Goal: Information Seeking & Learning: Learn about a topic

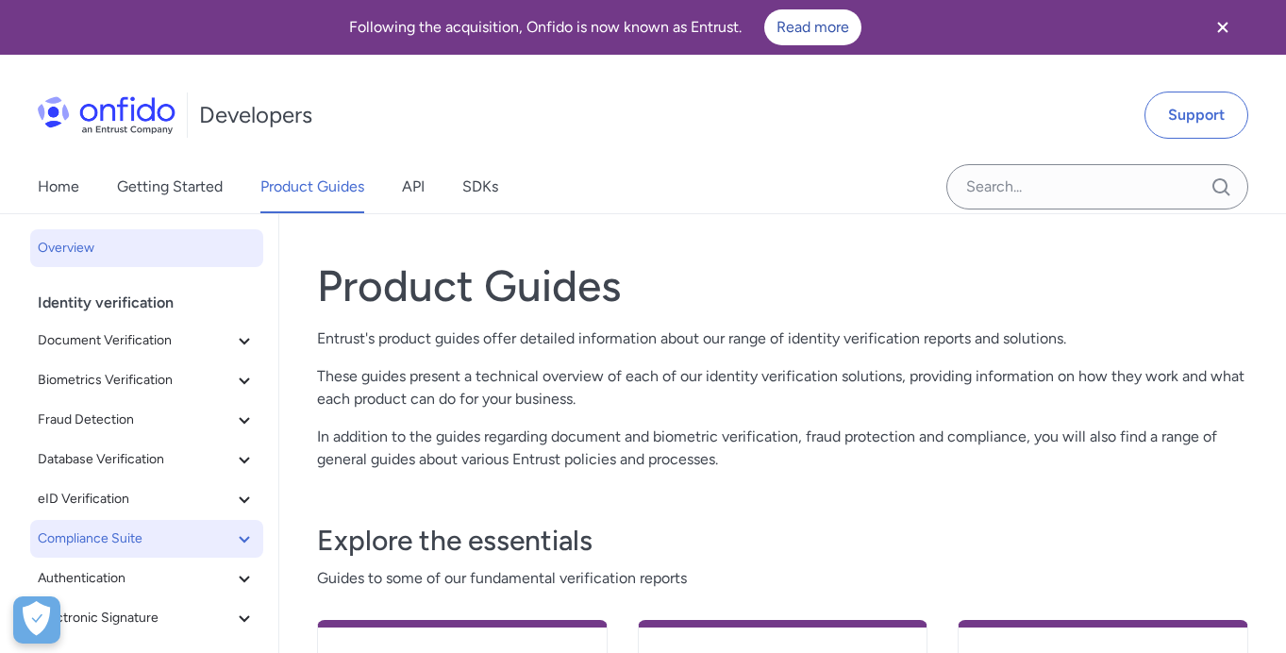
scroll to position [249, 0]
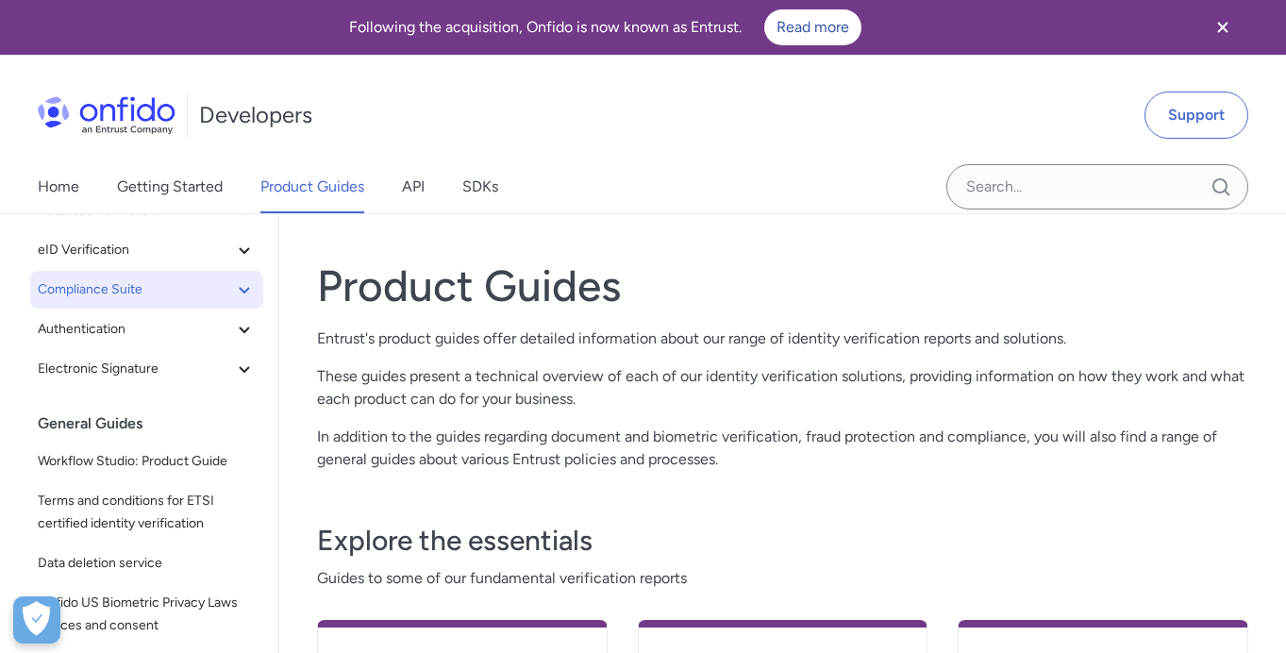
click at [233, 292] on icon at bounding box center [244, 289] width 23 height 23
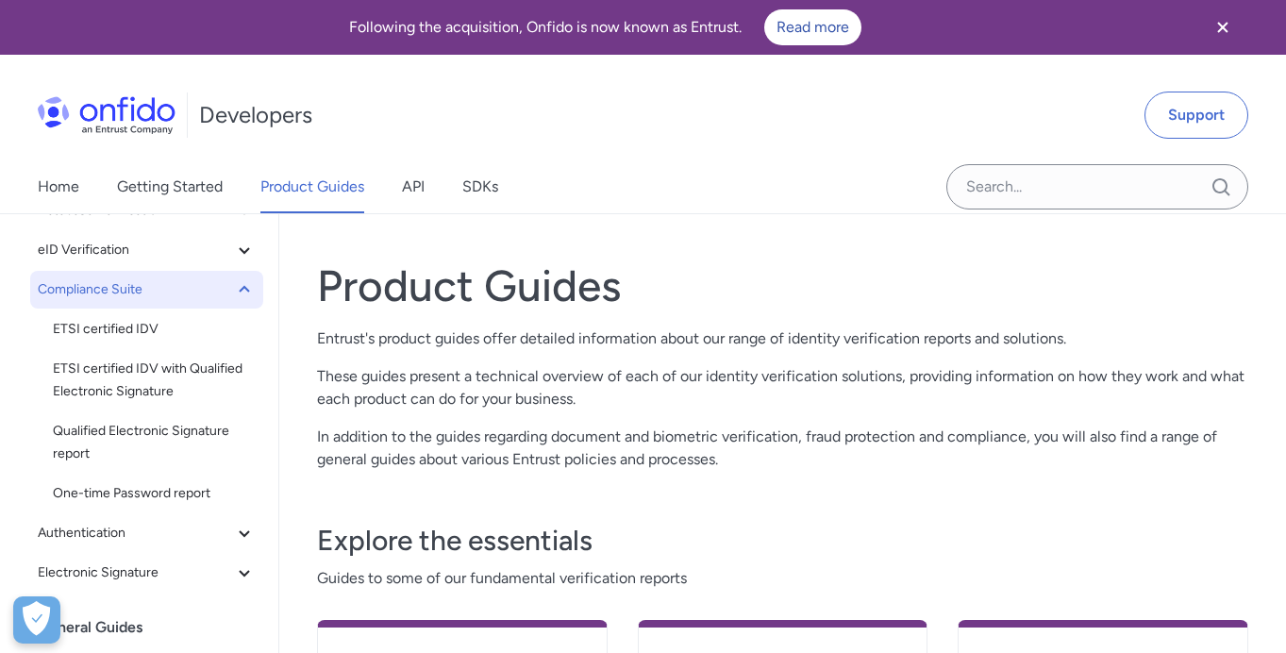
click at [233, 292] on icon at bounding box center [244, 289] width 23 height 23
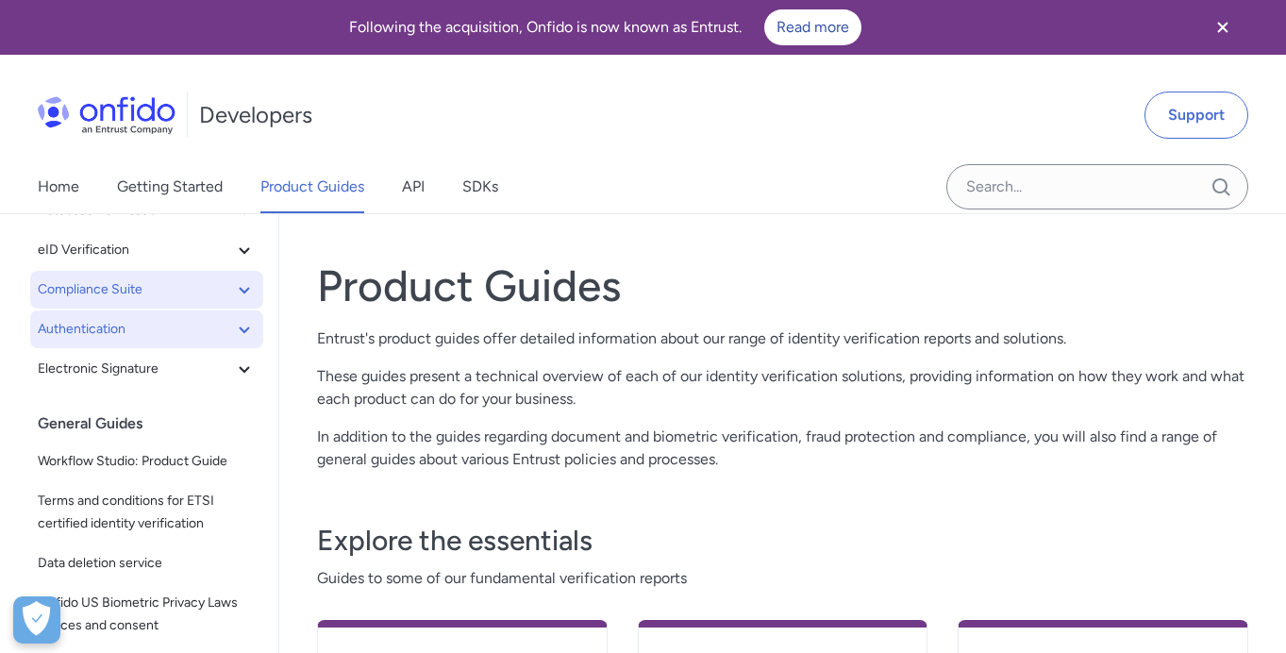
click at [229, 332] on span "Authentication" at bounding box center [135, 329] width 195 height 23
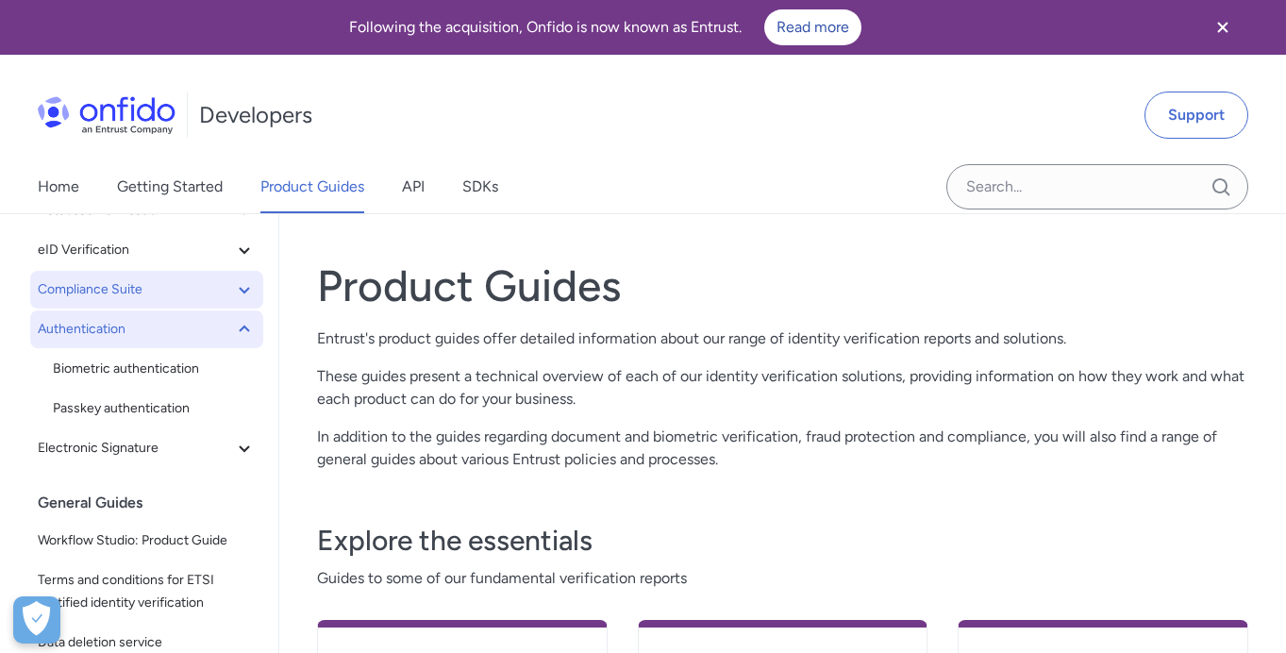
click at [229, 332] on span "Authentication" at bounding box center [135, 329] width 195 height 23
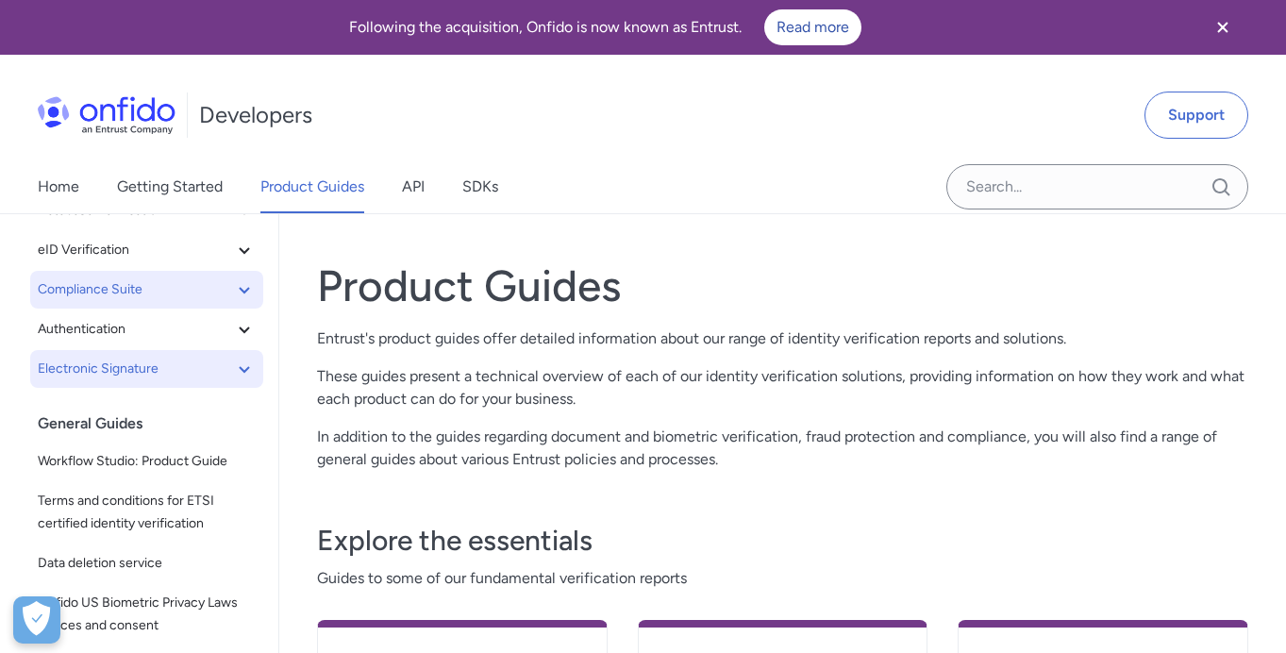
click at [226, 362] on span "Electronic Signature" at bounding box center [135, 369] width 195 height 23
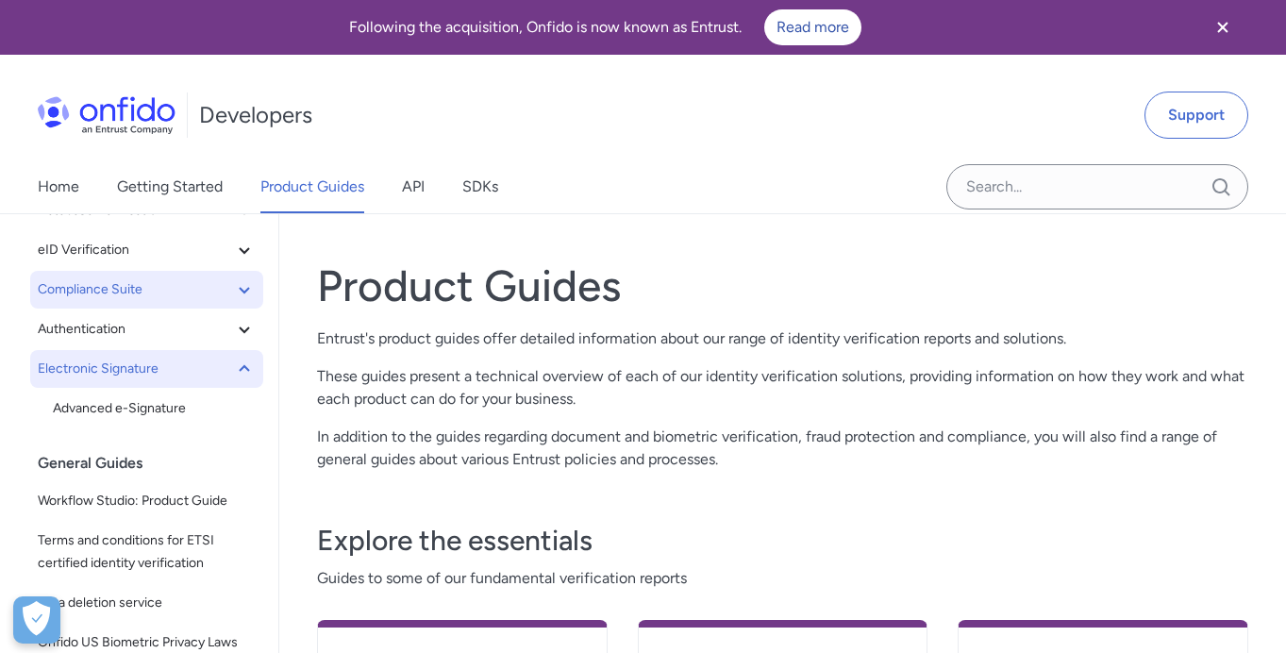
click at [226, 362] on span "Electronic Signature" at bounding box center [135, 369] width 195 height 23
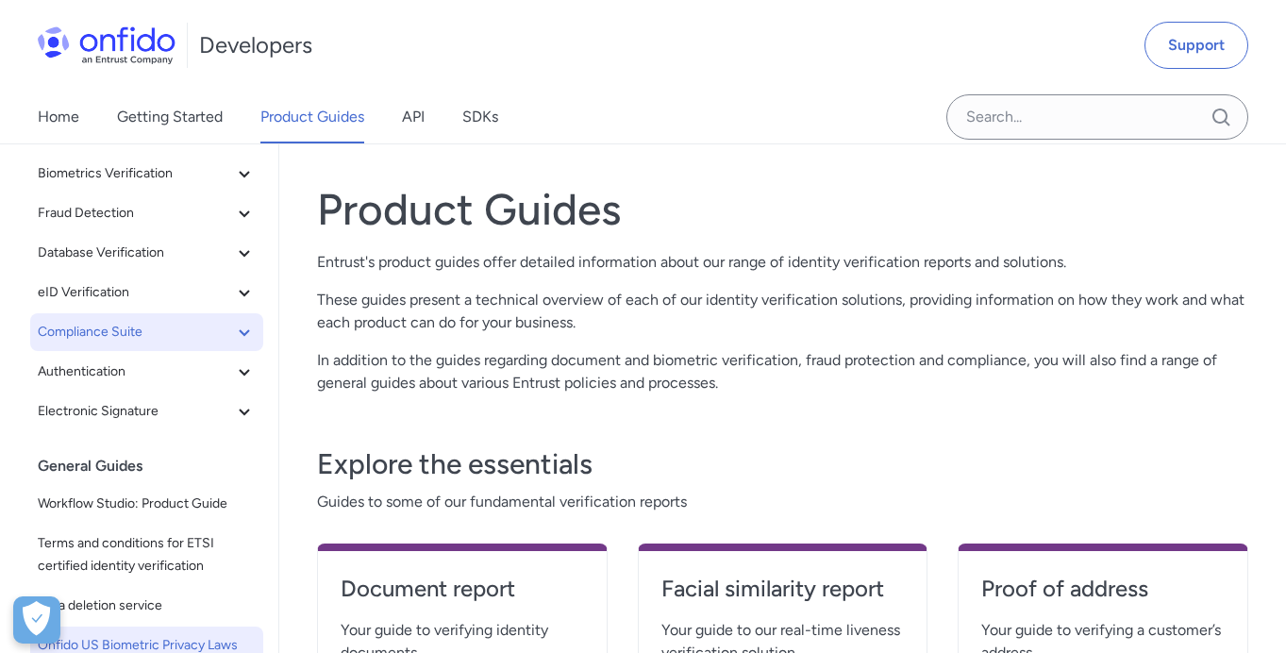
scroll to position [0, 0]
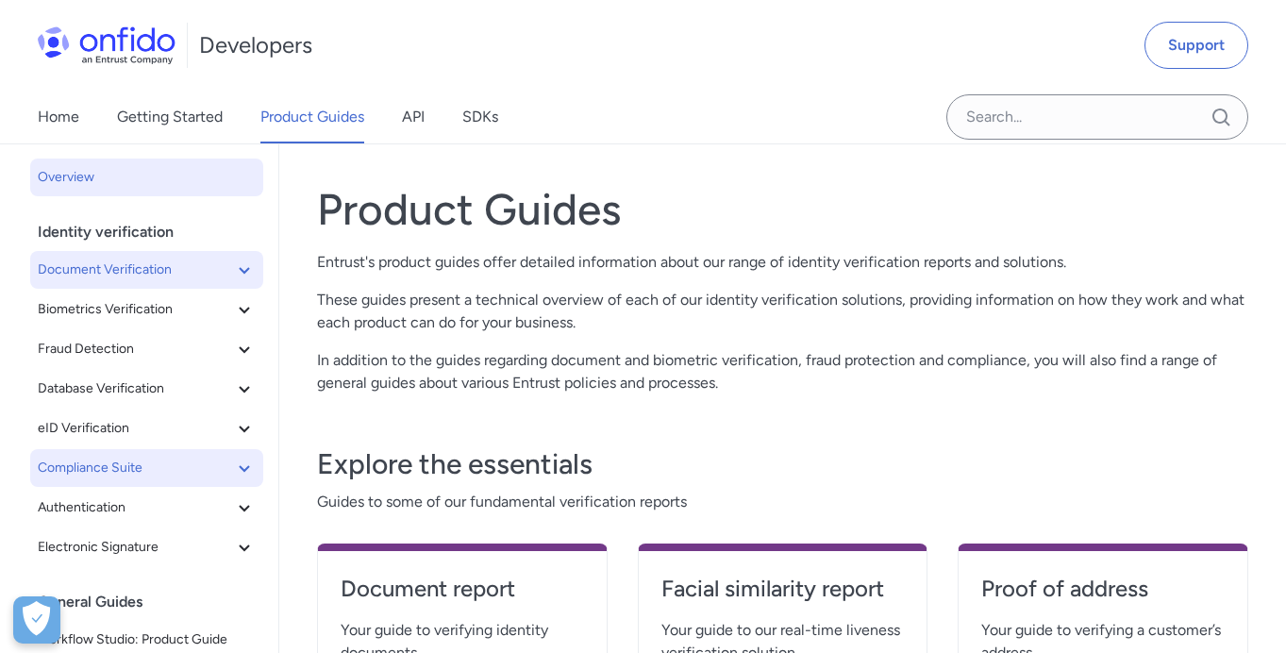
click at [209, 283] on button "Document Verification" at bounding box center [146, 270] width 233 height 38
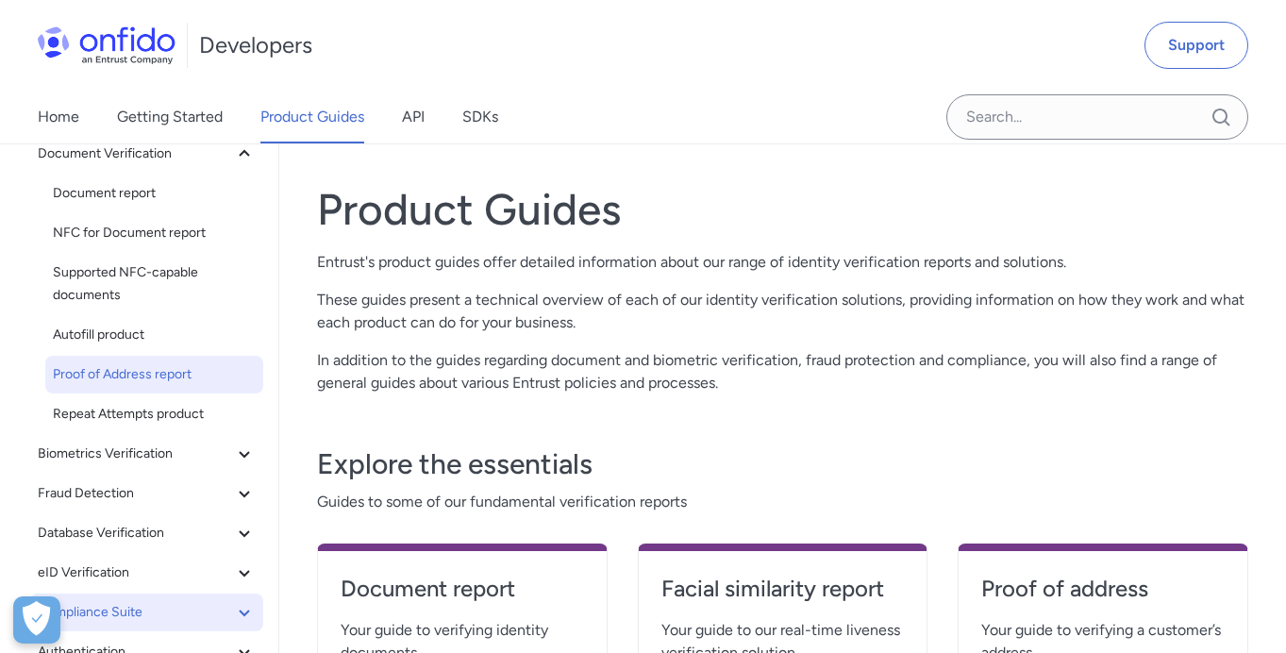
scroll to position [138, 0]
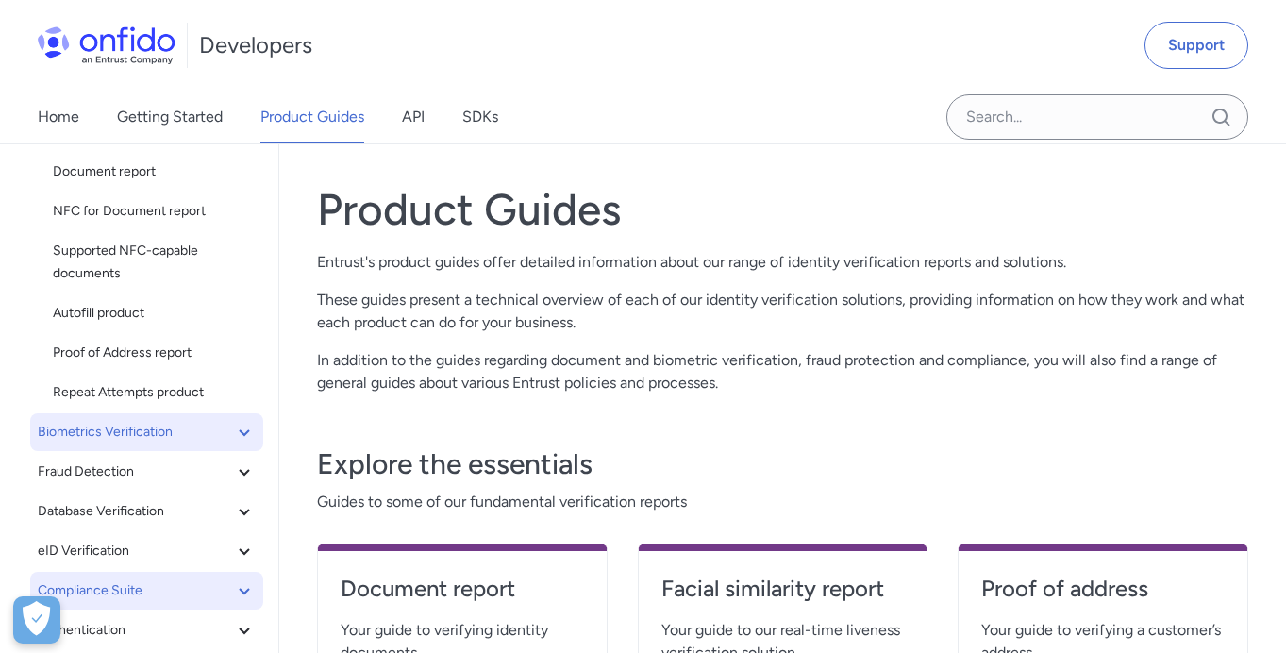
click at [233, 428] on icon at bounding box center [244, 432] width 23 height 23
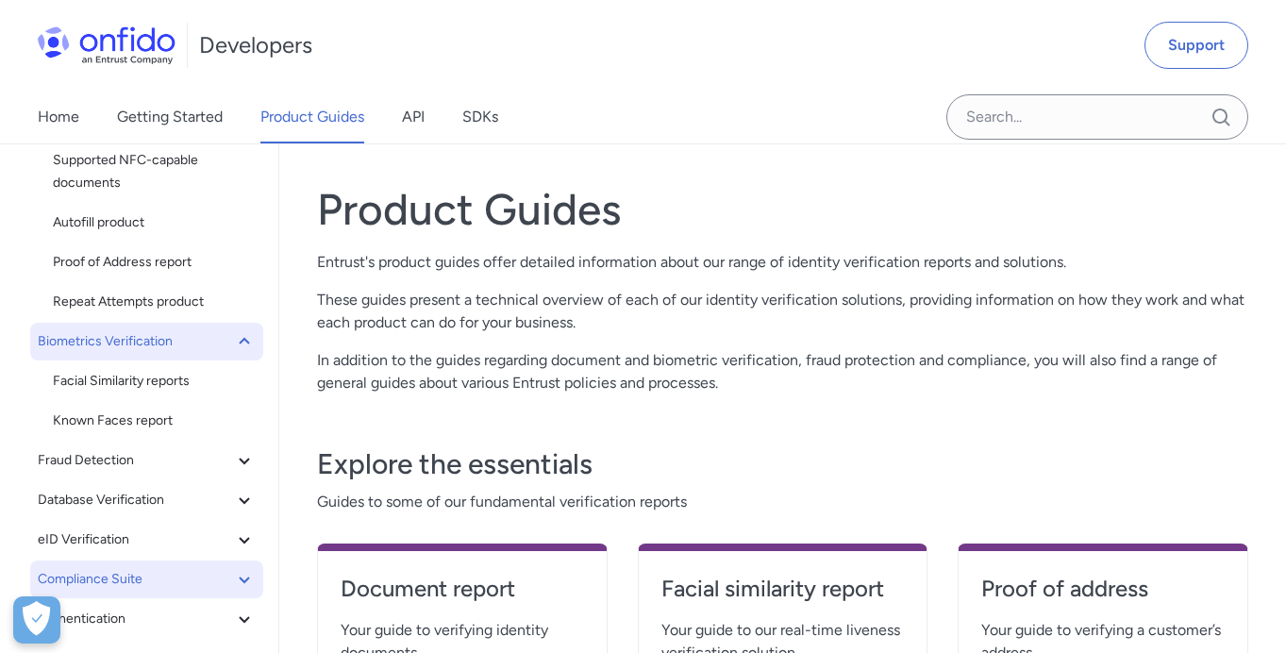
scroll to position [242, 0]
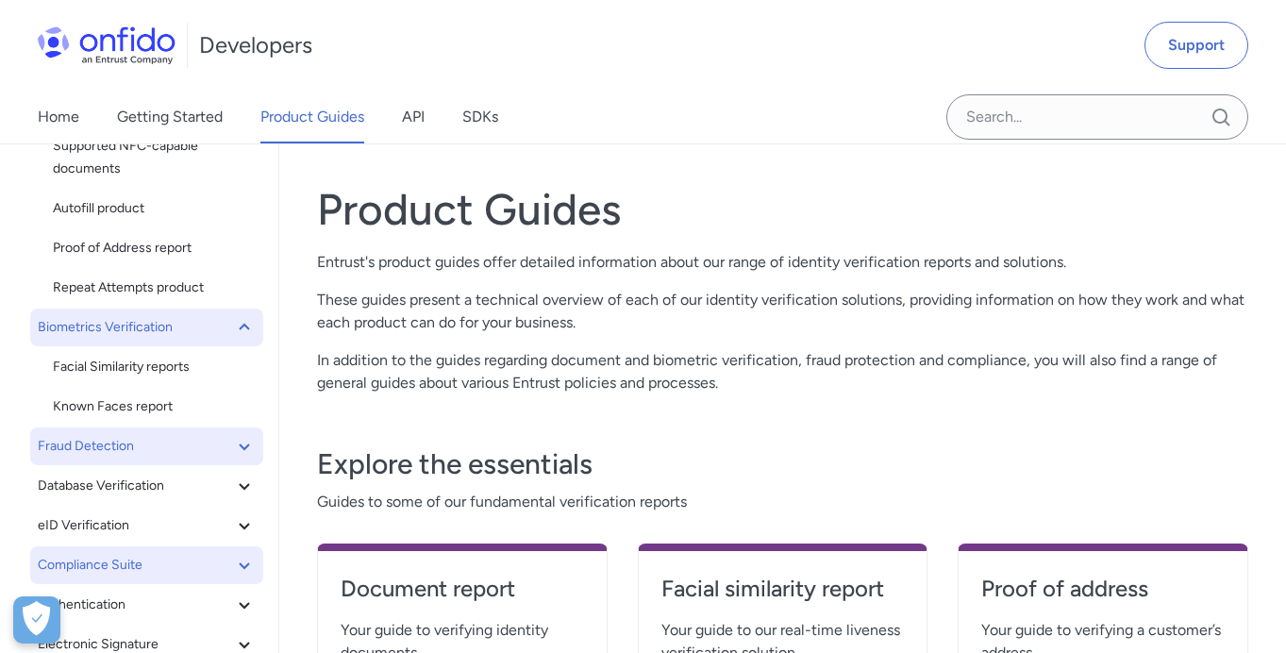
click at [222, 443] on span "Fraud Detection" at bounding box center [135, 446] width 195 height 23
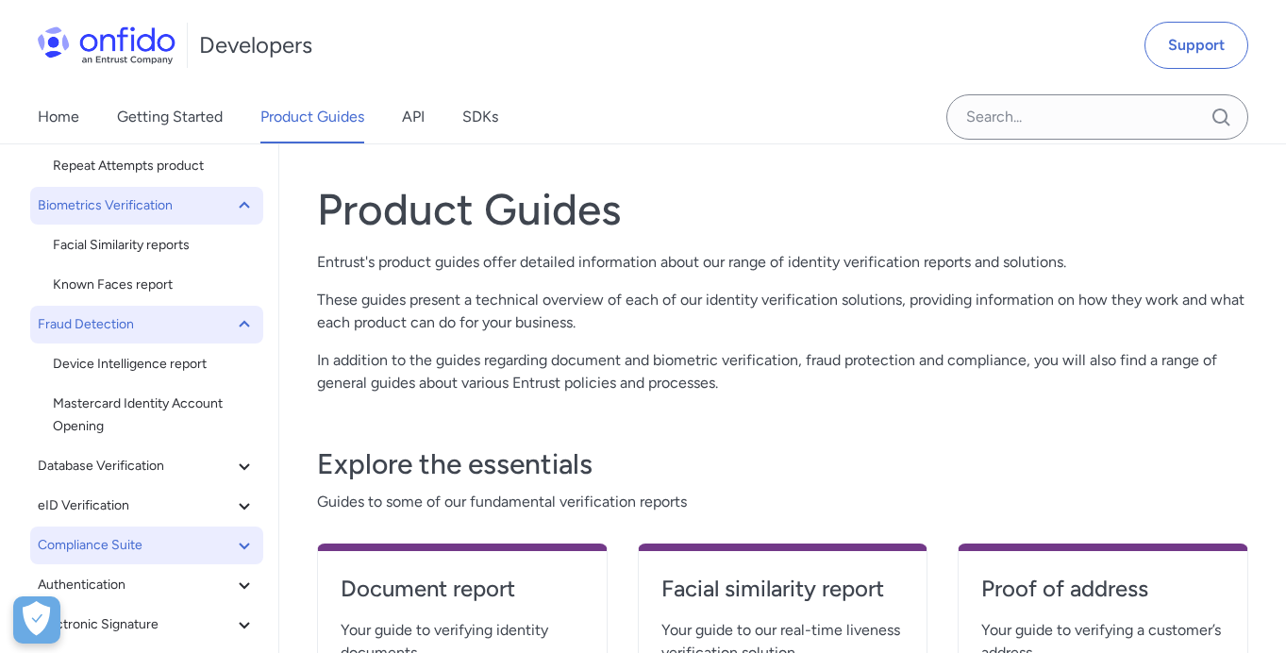
scroll to position [373, 0]
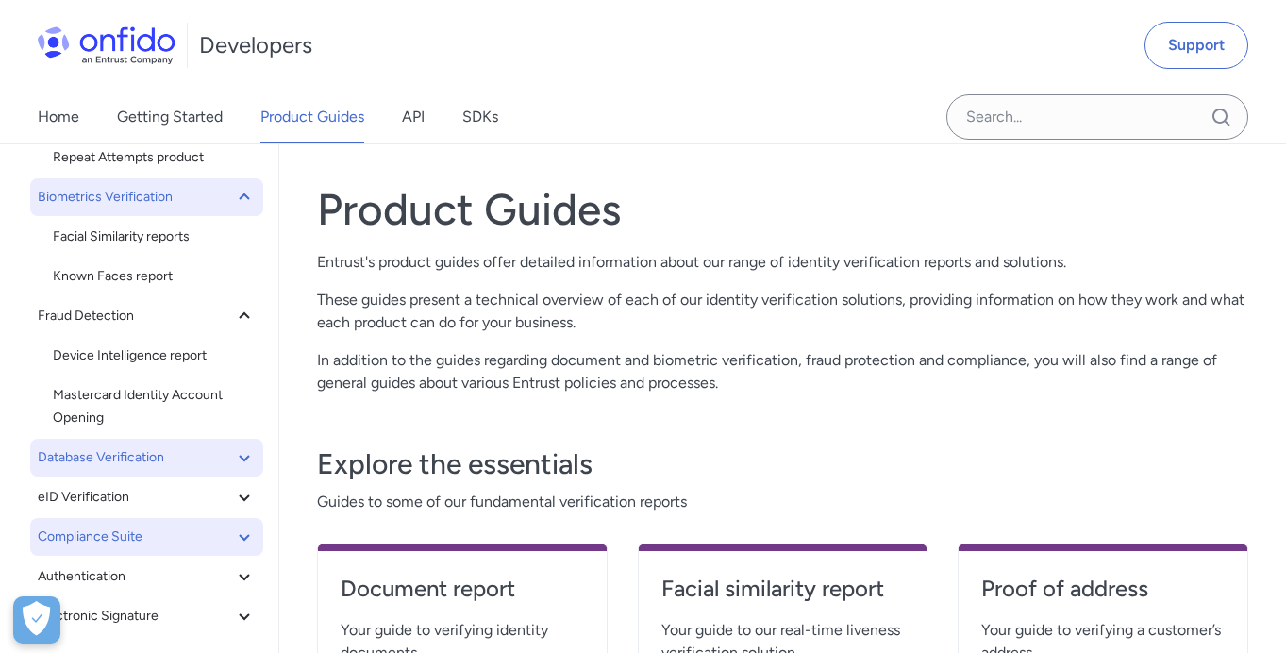
click at [226, 445] on button "Database Verification" at bounding box center [146, 458] width 233 height 38
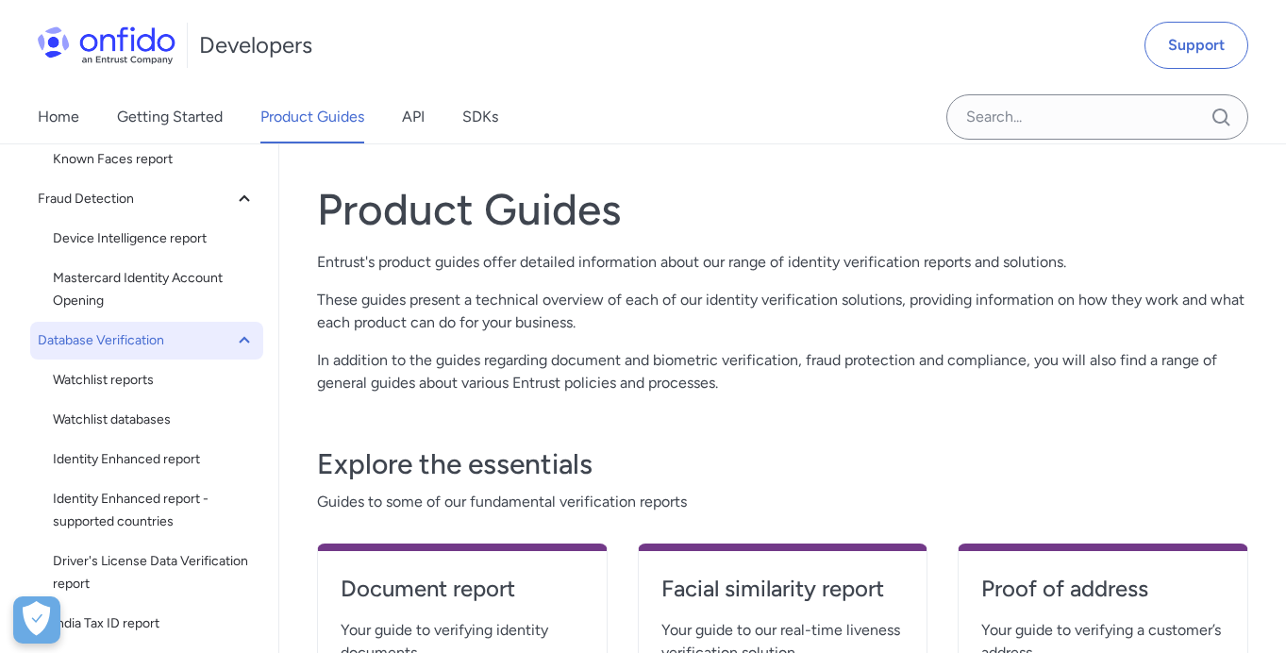
scroll to position [493, 0]
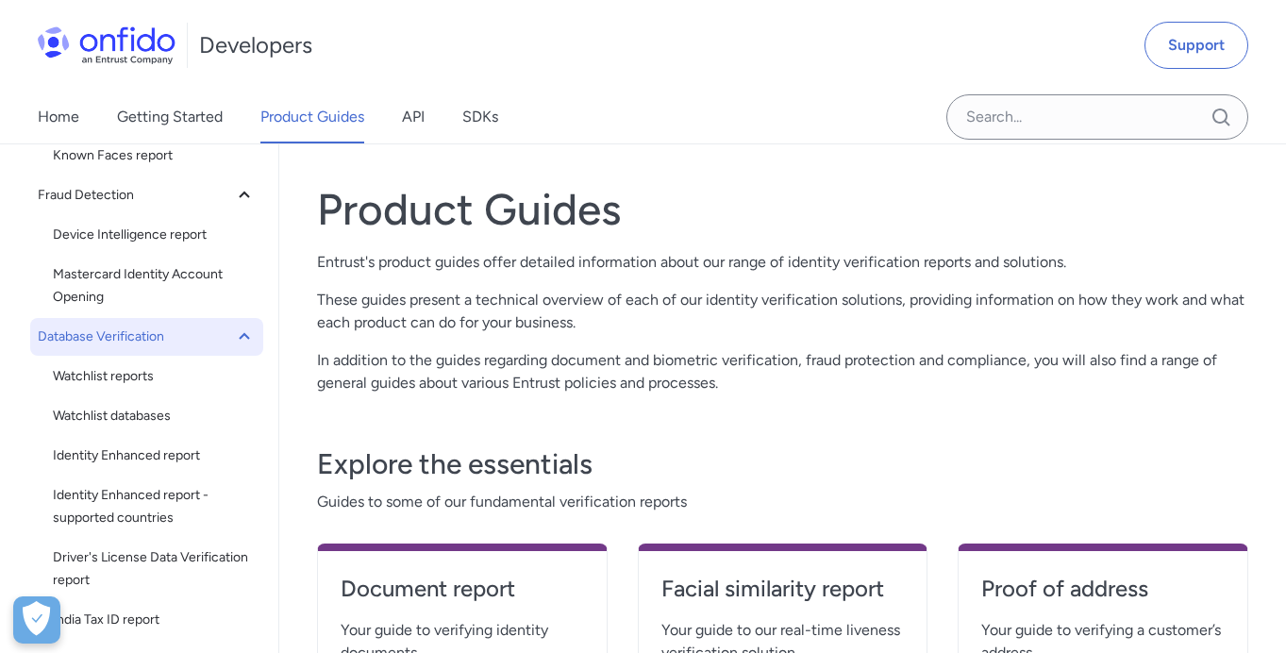
click at [243, 331] on icon at bounding box center [244, 337] width 23 height 23
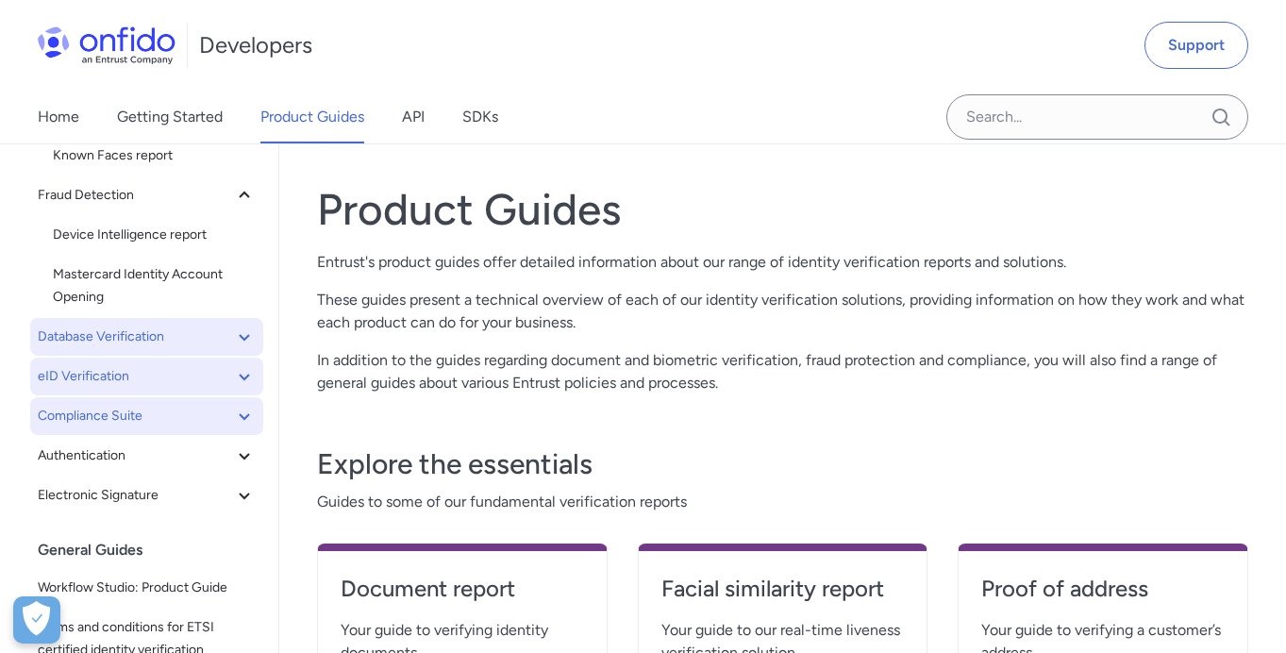
click at [225, 386] on span "eID Verification" at bounding box center [135, 376] width 195 height 23
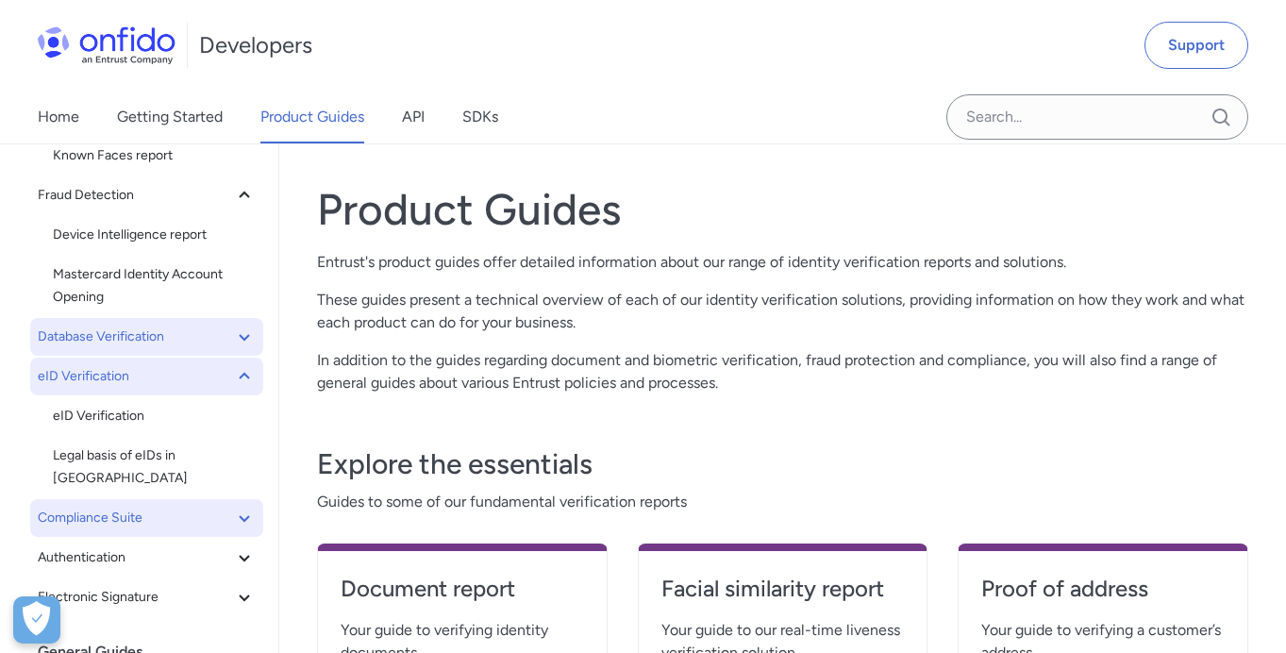
click at [225, 386] on span "eID Verification" at bounding box center [135, 376] width 195 height 23
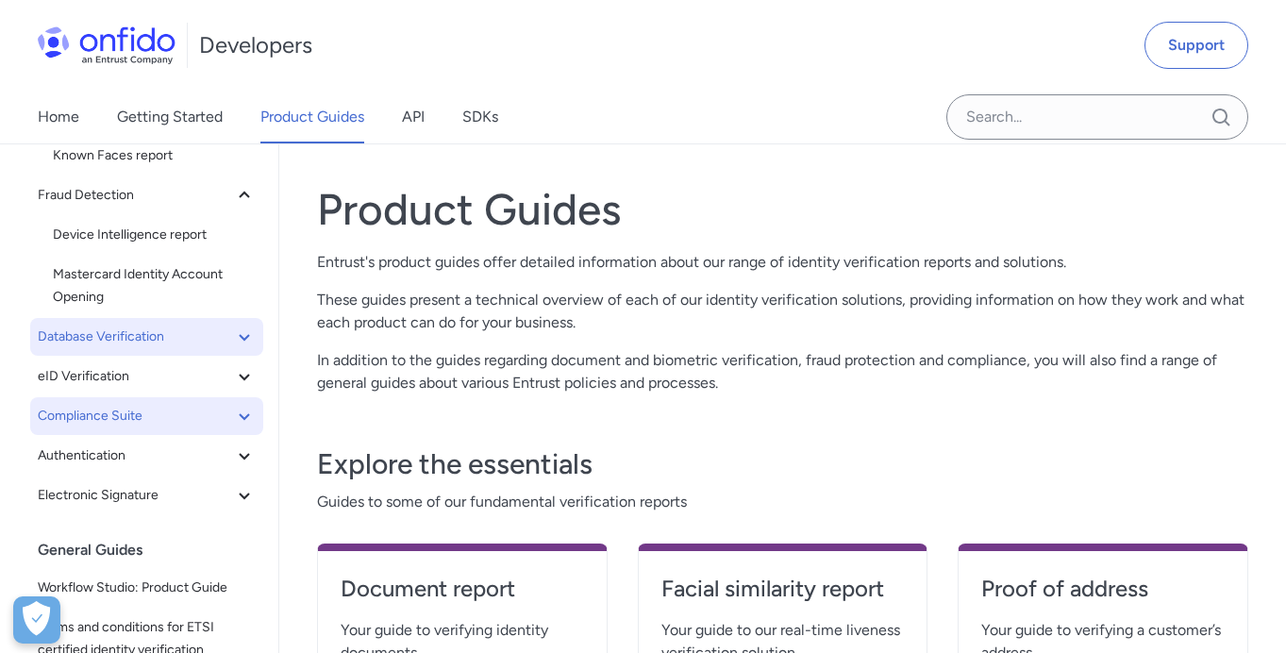
click at [228, 404] on button "Compliance Suite" at bounding box center [146, 416] width 233 height 38
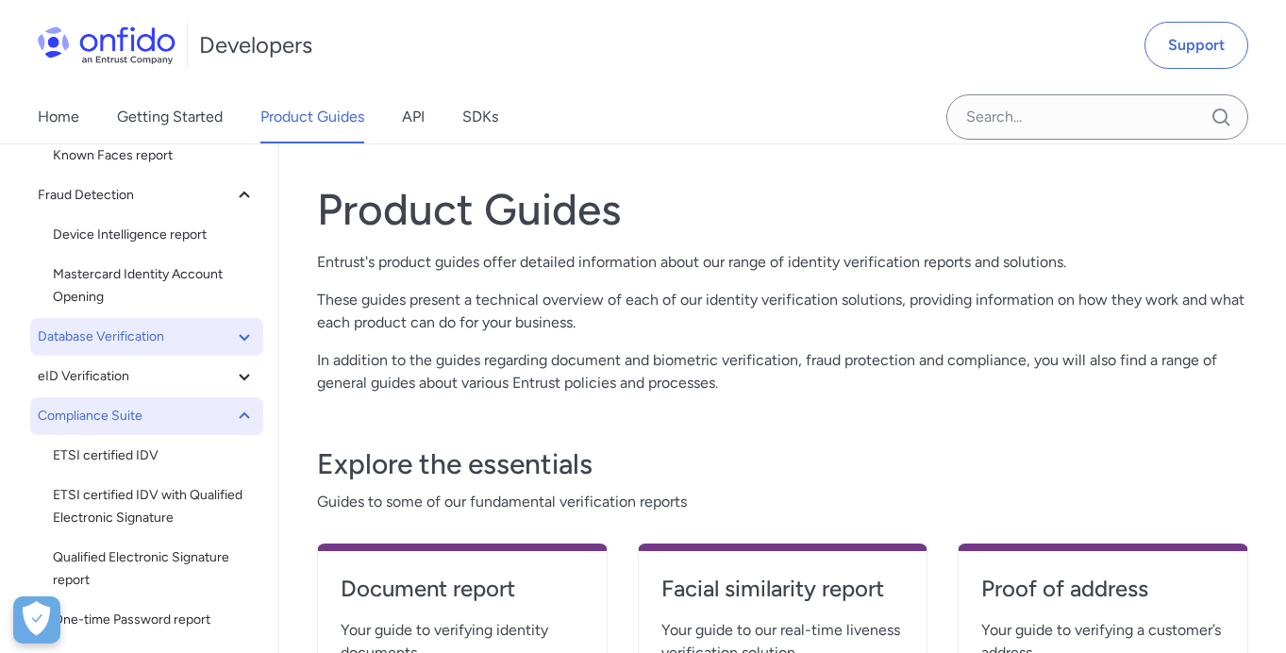
click at [228, 404] on button "Compliance Suite" at bounding box center [146, 416] width 233 height 38
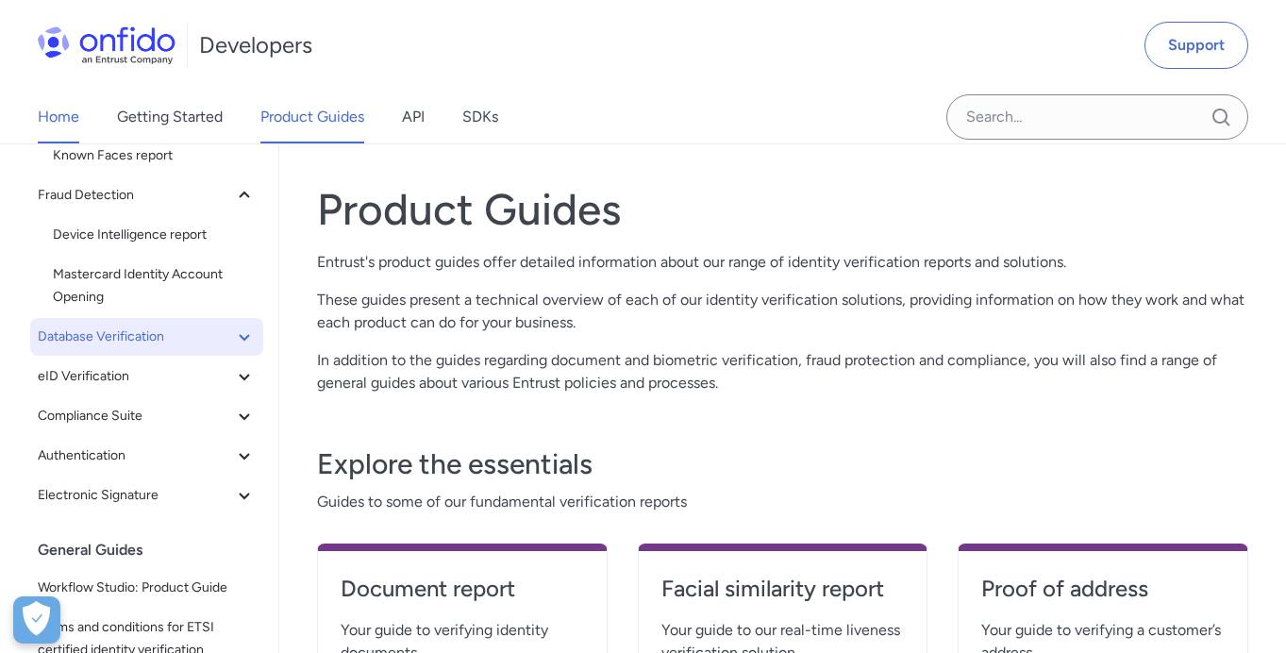
click at [48, 109] on link "Home" at bounding box center [59, 117] width 42 height 53
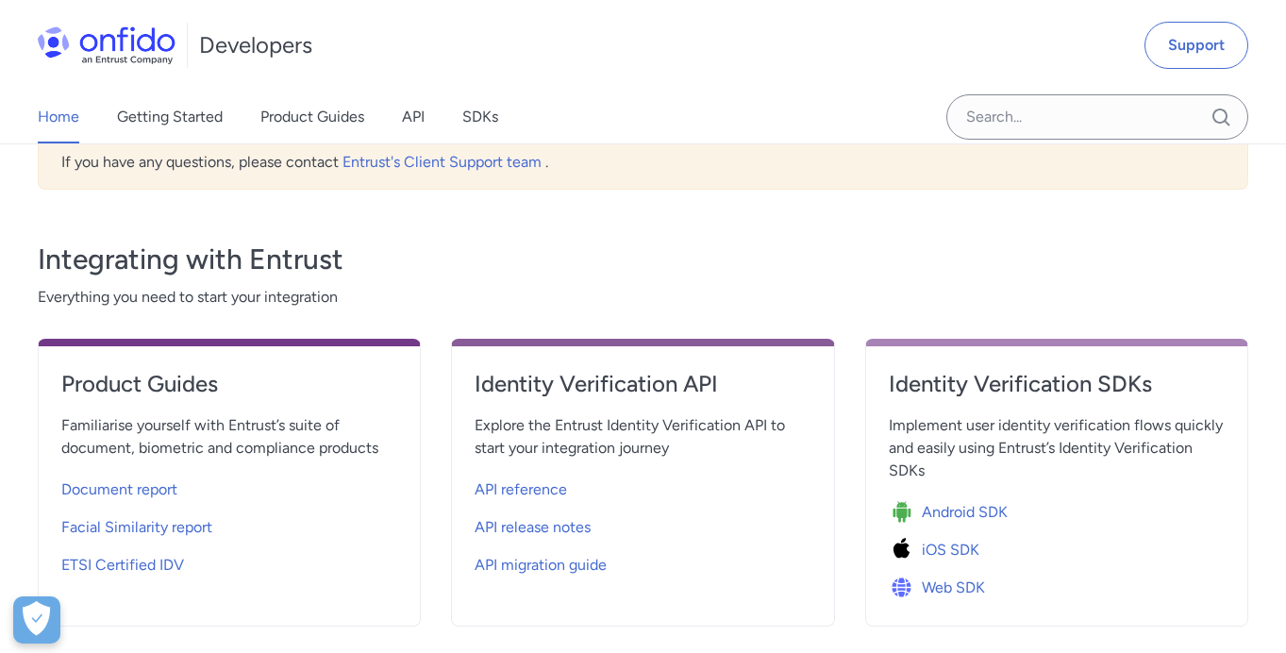
scroll to position [560, 0]
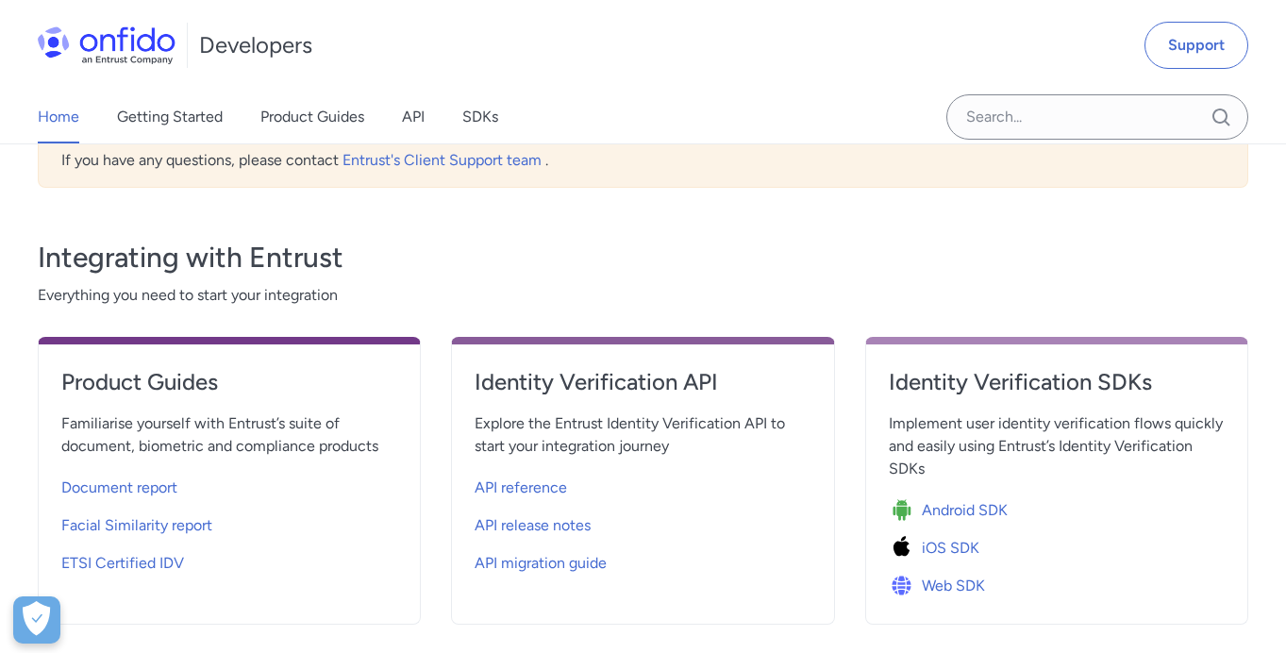
click at [341, 210] on div "Integrating with Entrust Everything you need to start your integration Product …" at bounding box center [643, 417] width 1211 height 414
